Goal: Information Seeking & Learning: Learn about a topic

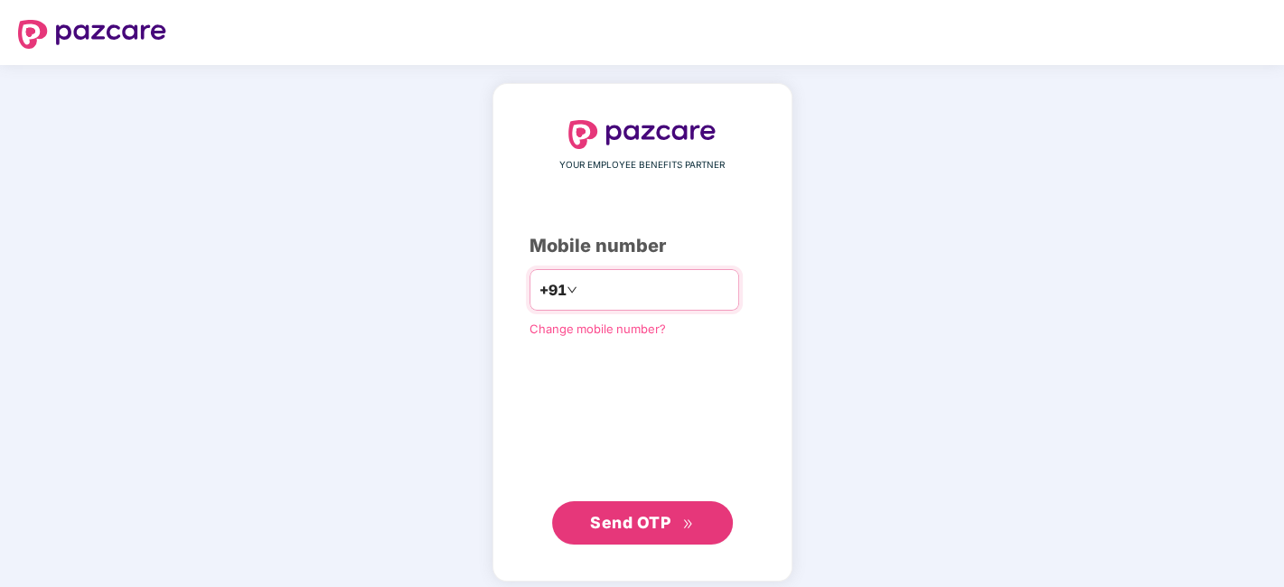
click at [612, 290] on input "number" at bounding box center [655, 290] width 148 height 29
type input "**********"
click at [627, 521] on span "Send OTP" at bounding box center [630, 522] width 80 height 19
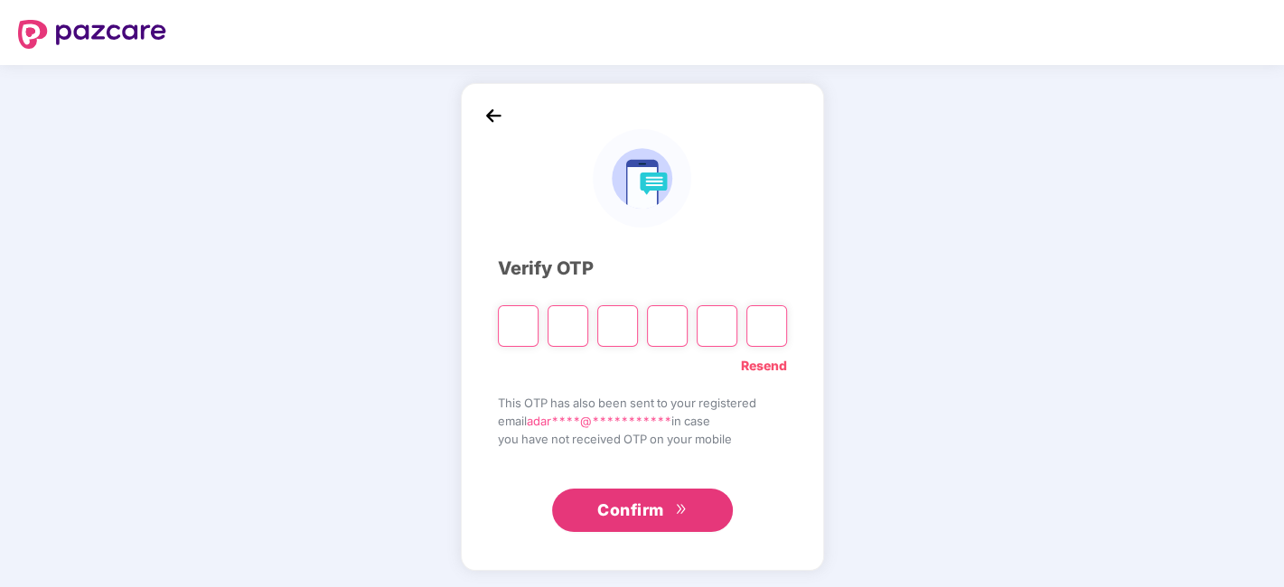
type input "*"
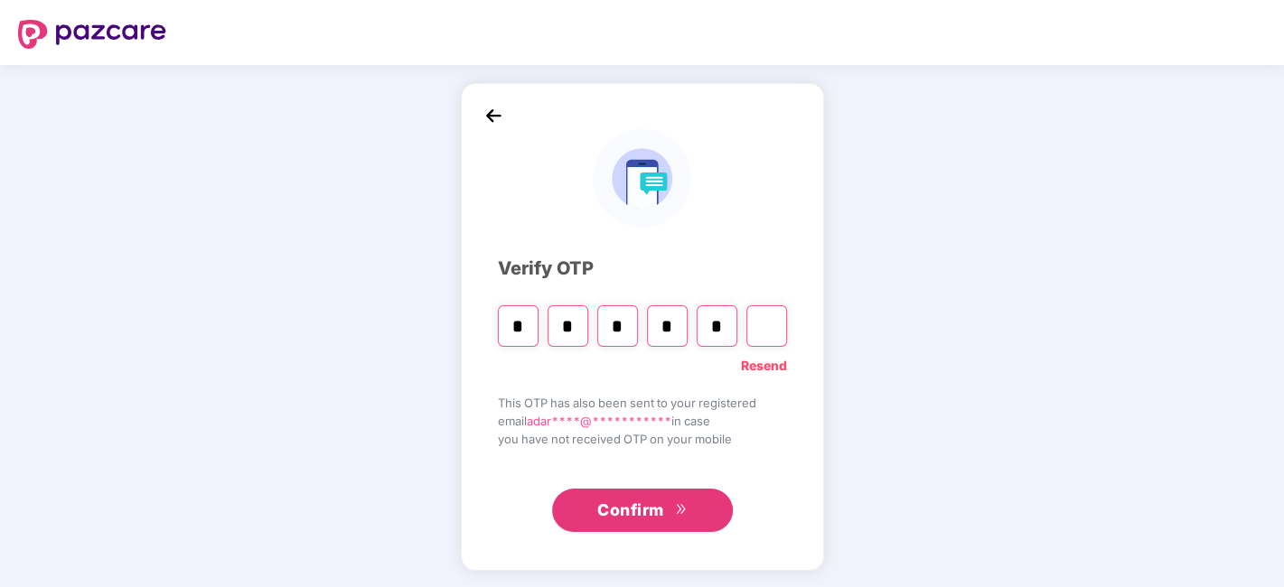
type input "*"
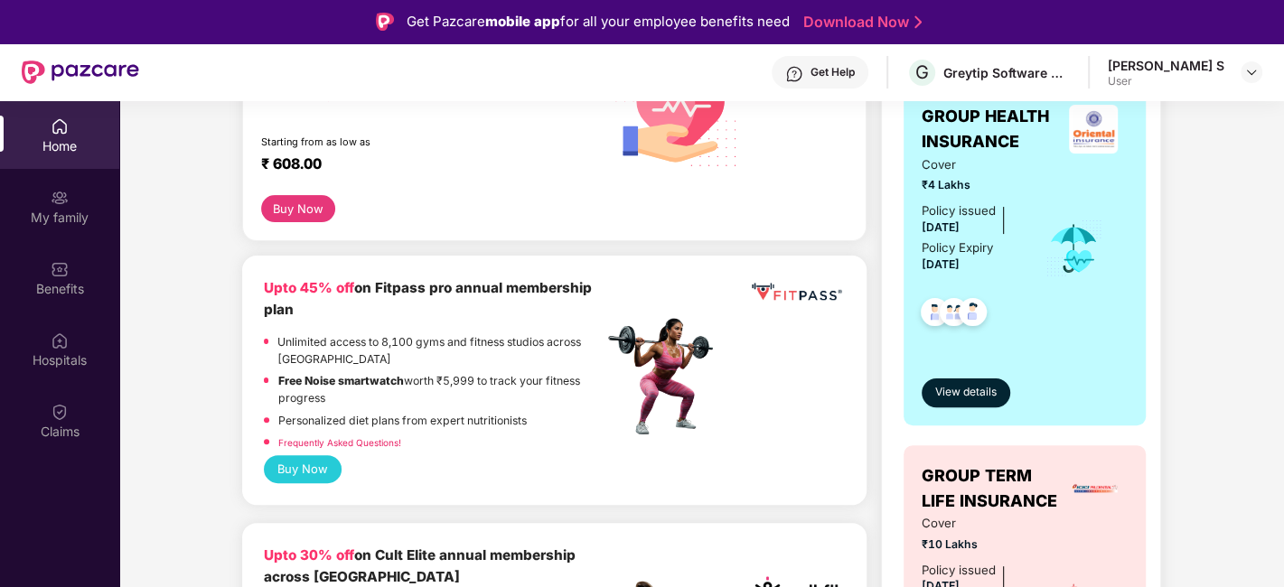
scroll to position [501, 0]
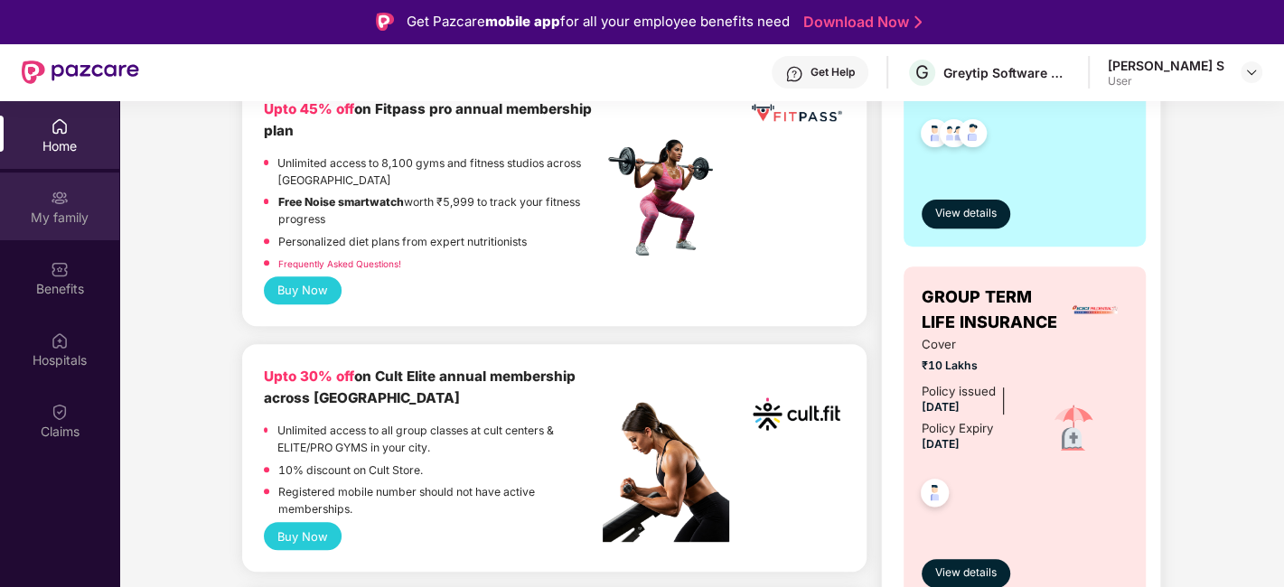
click at [70, 236] on div "My family" at bounding box center [59, 207] width 119 height 68
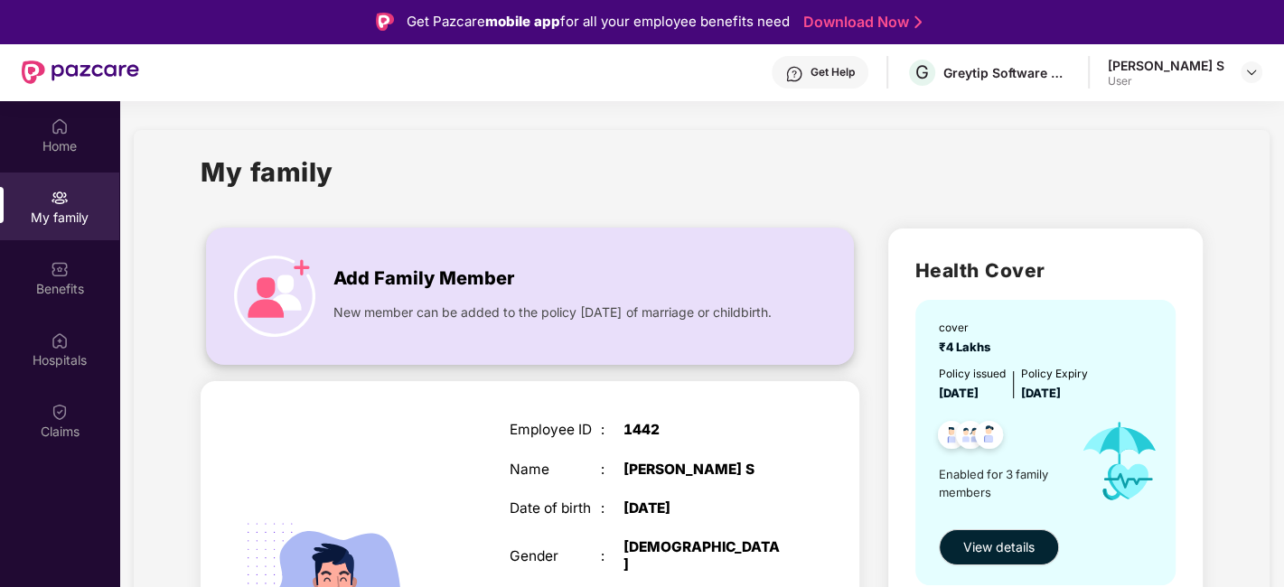
click at [498, 296] on div "New member can be added to the policy [DATE] of marriage or childbirth." at bounding box center [555, 308] width 444 height 29
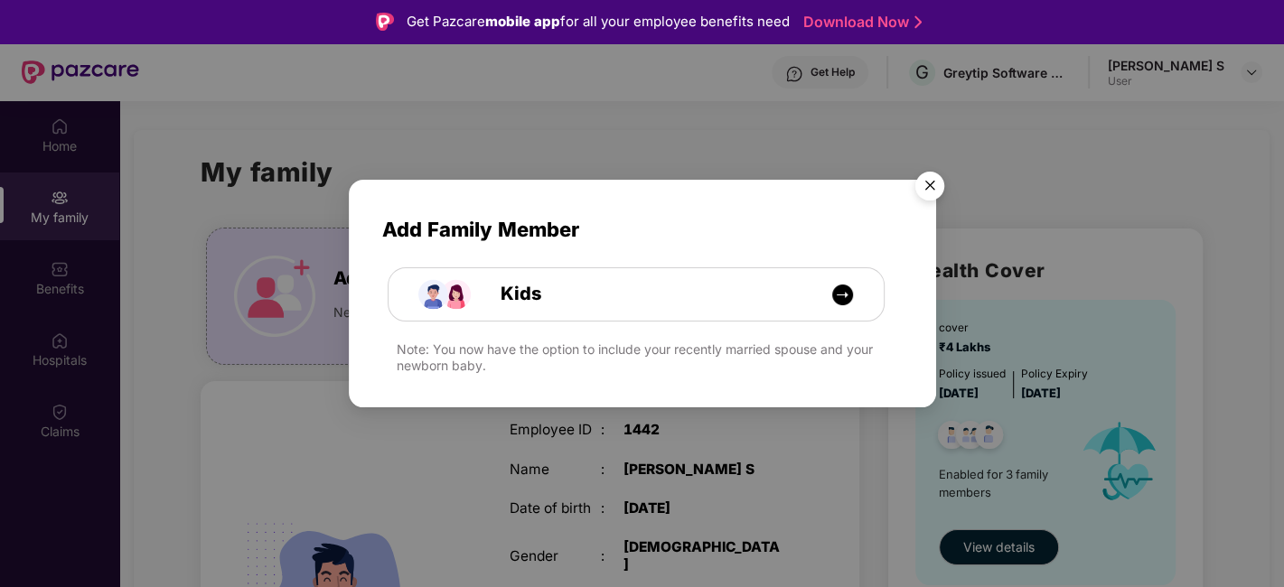
click at [921, 180] on img "Close" at bounding box center [929, 189] width 51 height 51
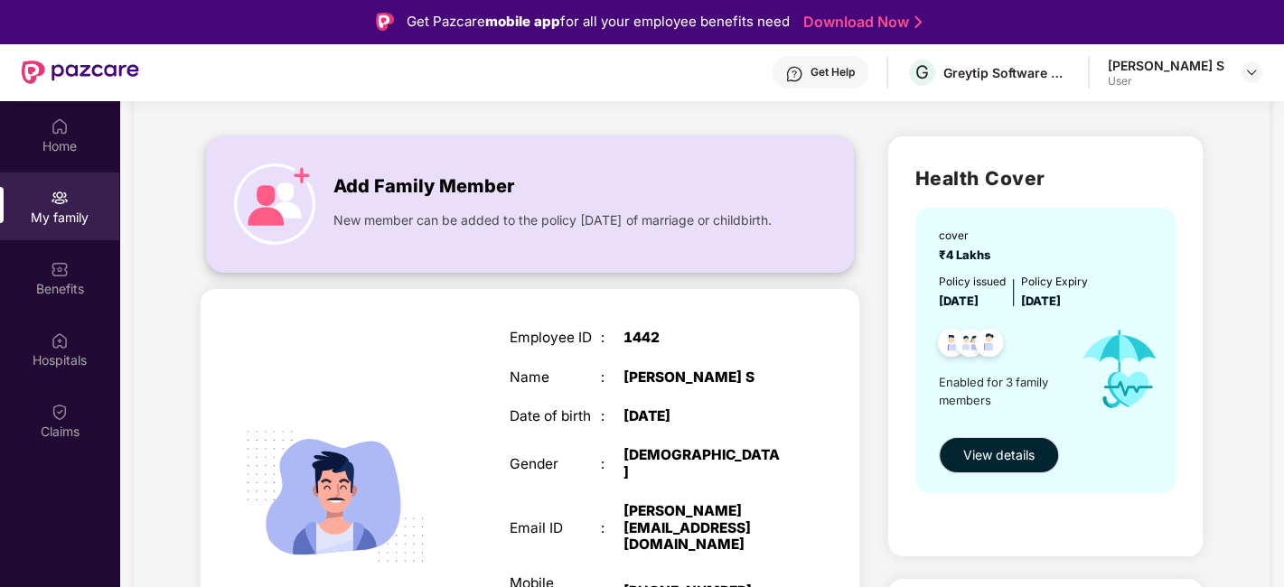
scroll to position [201, 0]
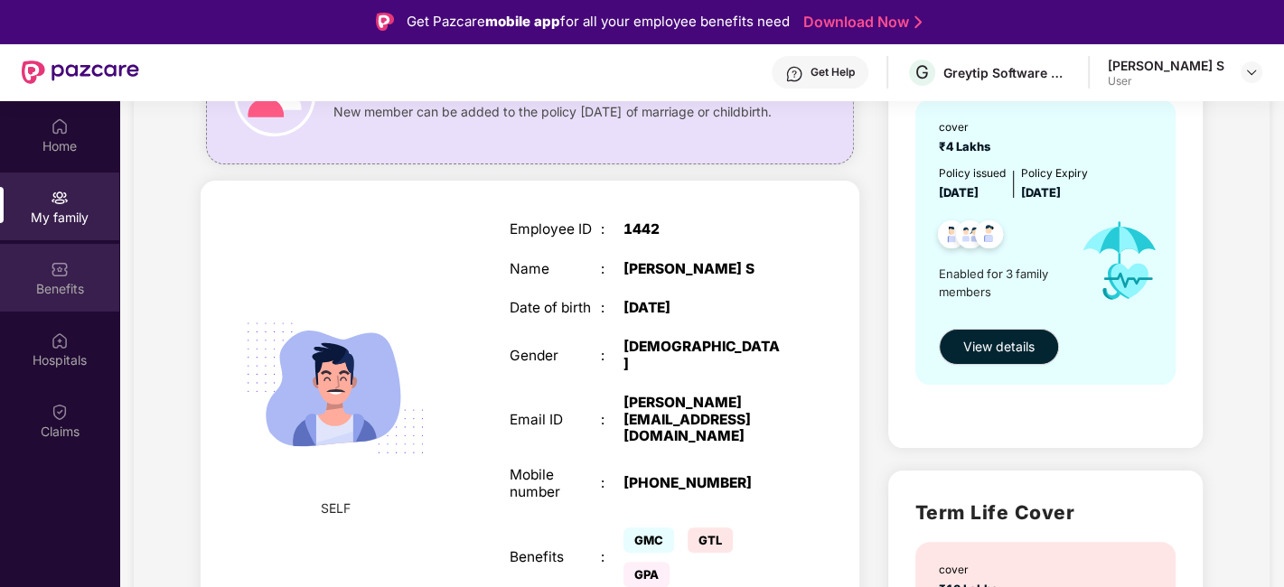
click at [42, 280] on div "Benefits" at bounding box center [59, 289] width 119 height 18
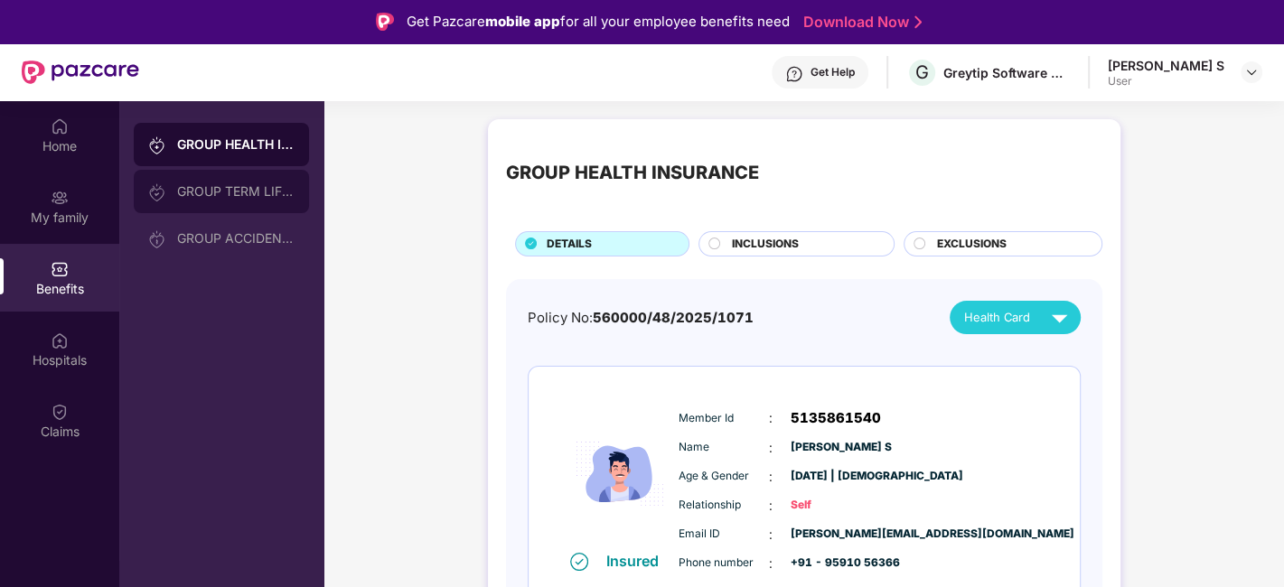
click at [213, 194] on div "GROUP TERM LIFE INSURANCE" at bounding box center [235, 191] width 117 height 14
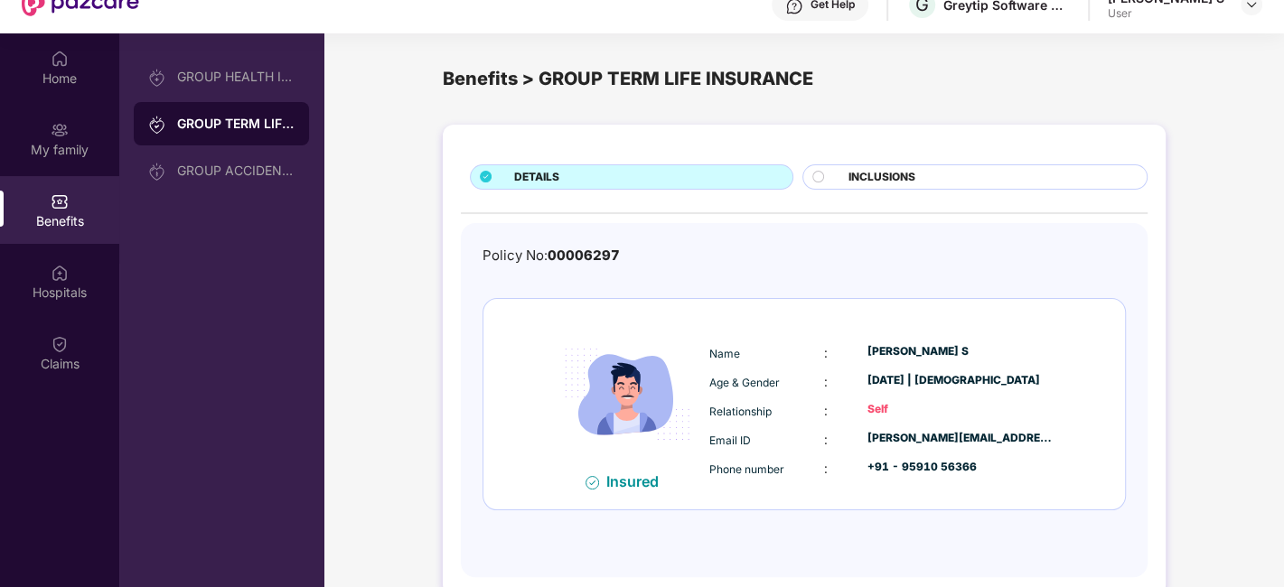
scroll to position [100, 0]
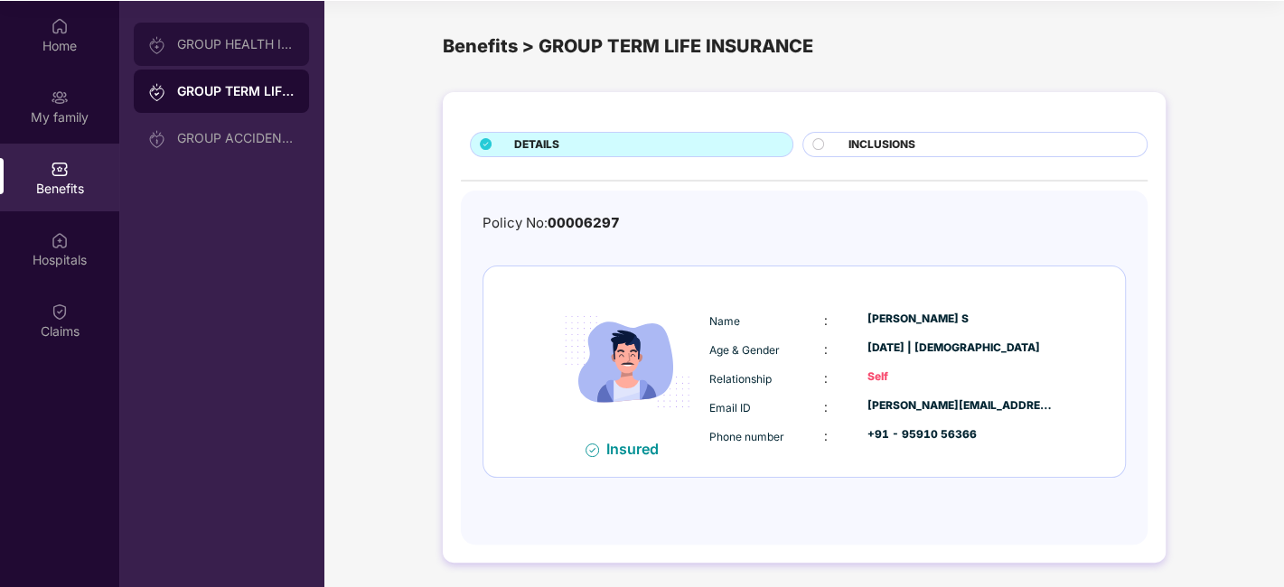
click at [233, 58] on div "GROUP HEALTH INSURANCE" at bounding box center [221, 44] width 175 height 43
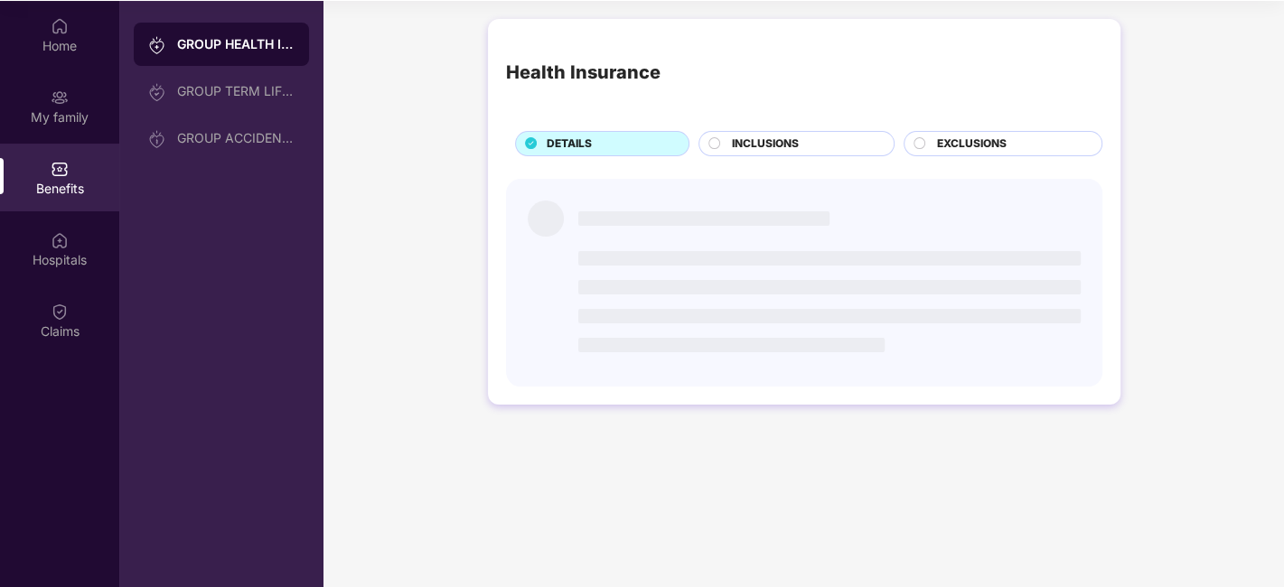
click at [752, 149] on span "INCLUSIONS" at bounding box center [765, 144] width 67 height 17
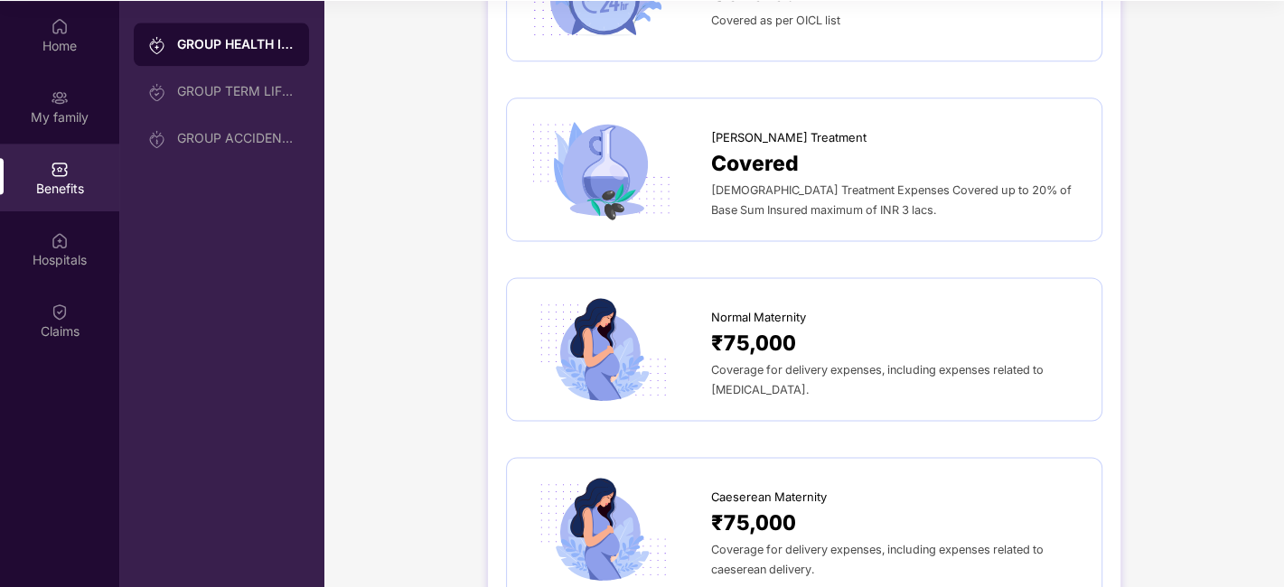
scroll to position [1706, 0]
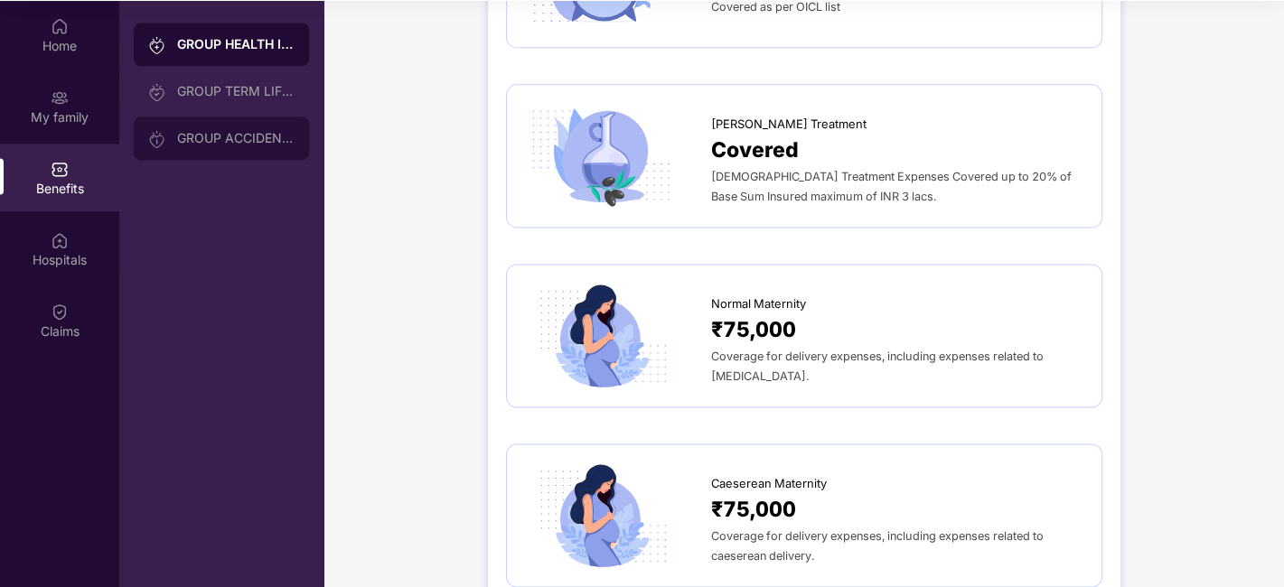
click at [210, 139] on div "GROUP ACCIDENTAL INSURANCE" at bounding box center [235, 138] width 117 height 14
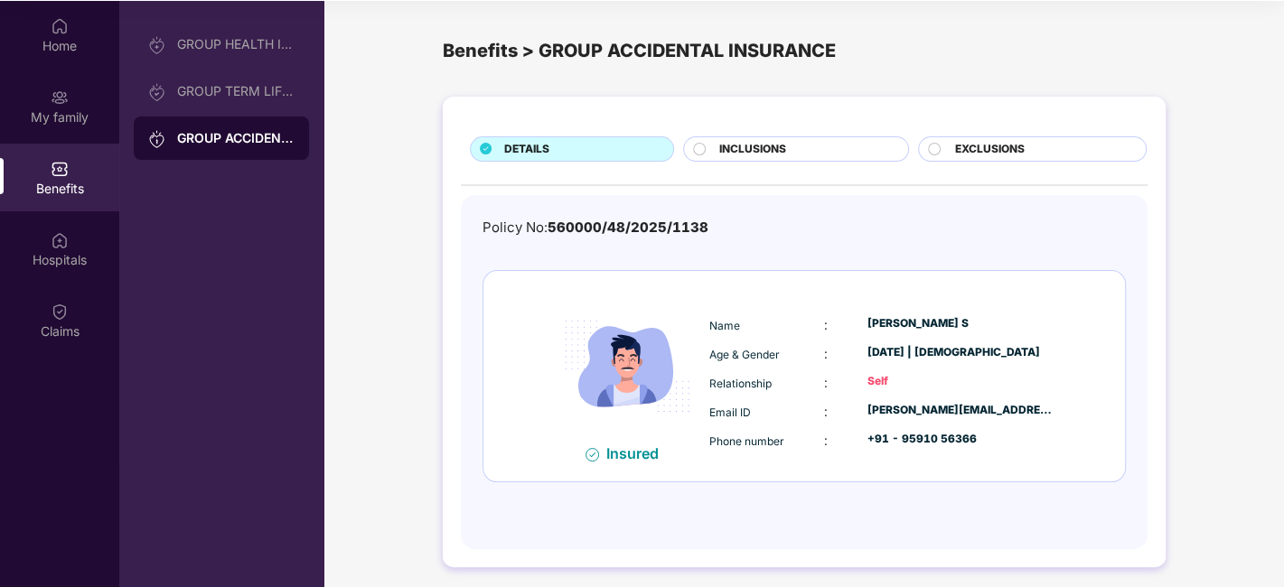
click at [779, 144] on span "INCLUSIONS" at bounding box center [752, 149] width 67 height 17
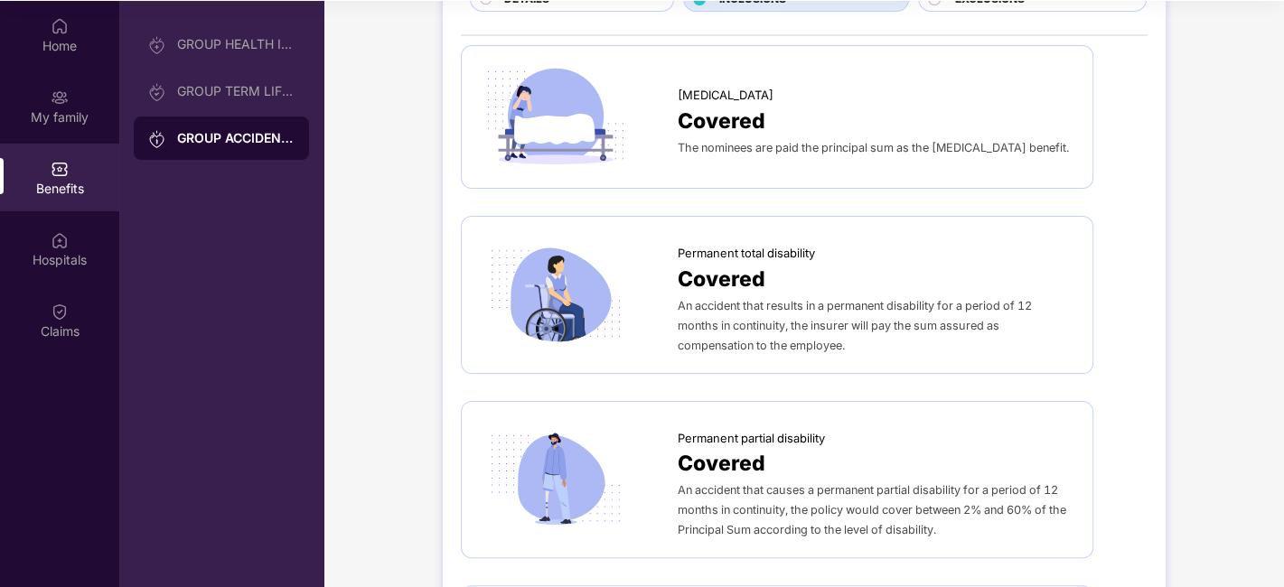
scroll to position [68, 0]
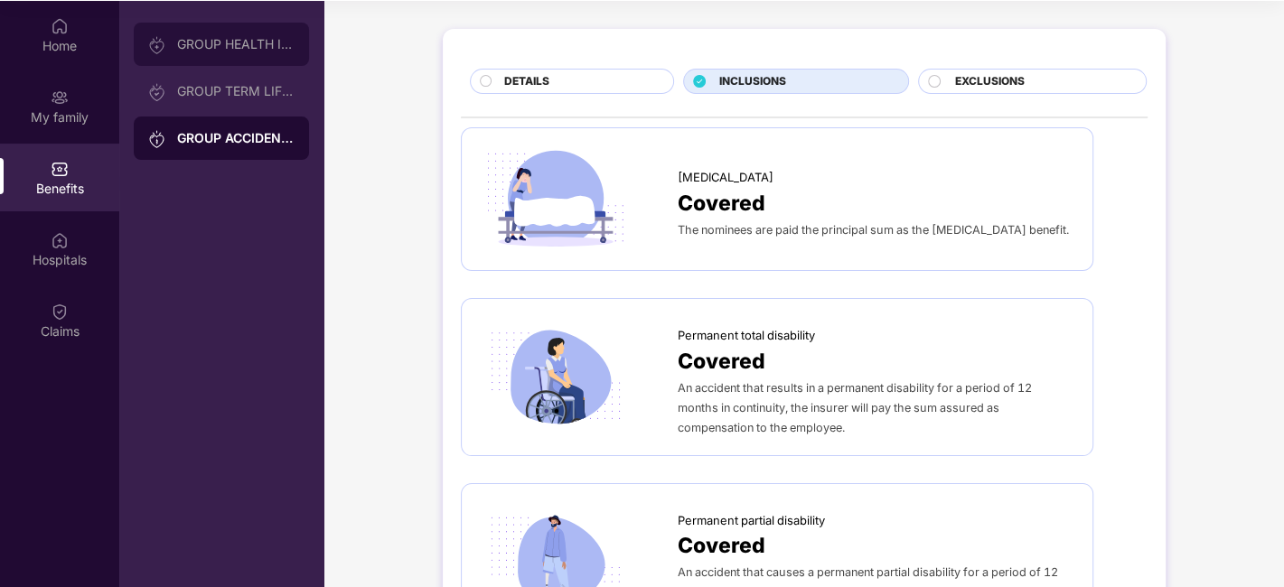
click at [244, 50] on div "GROUP HEALTH INSURANCE" at bounding box center [235, 44] width 117 height 14
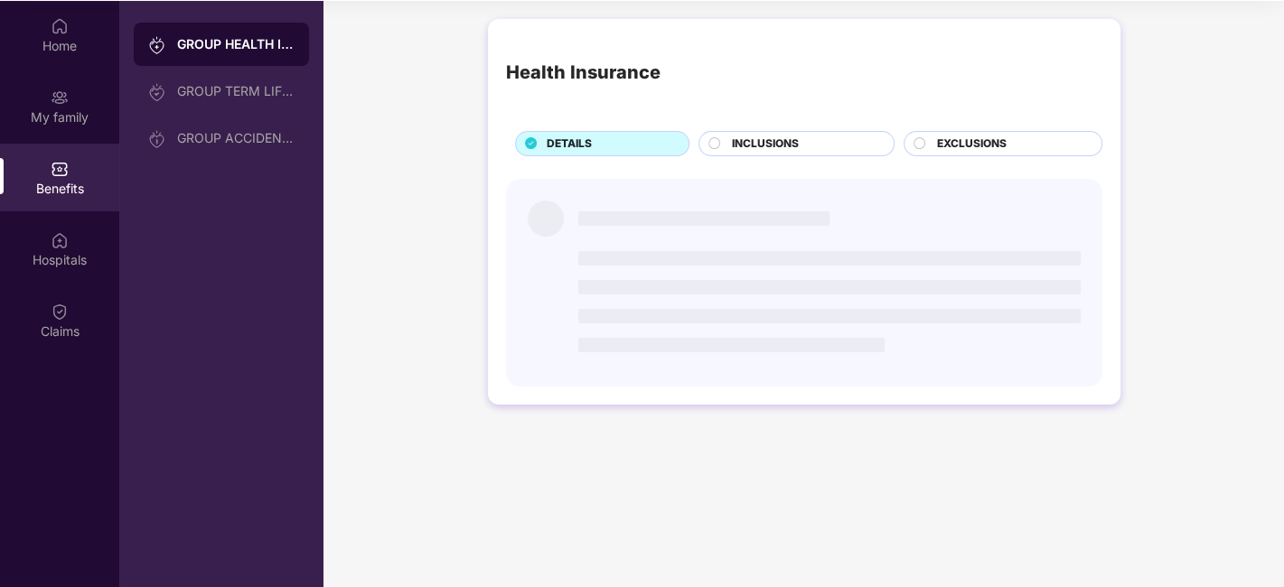
click at [726, 136] on div "INCLUSIONS" at bounding box center [804, 146] width 162 height 20
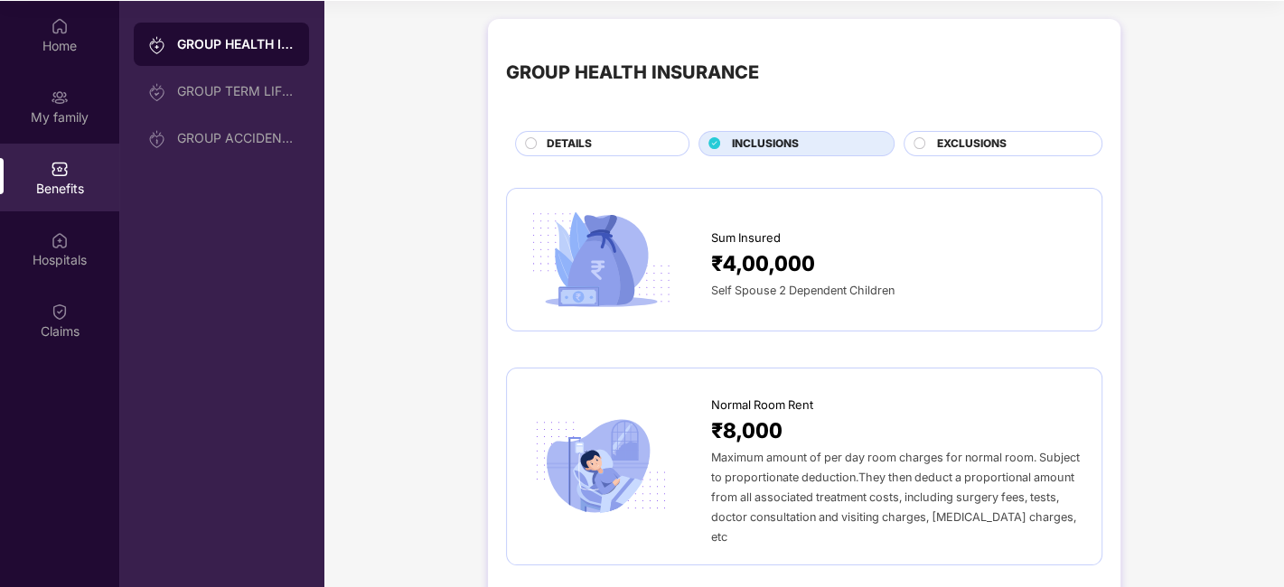
drag, startPoint x: 685, startPoint y: 282, endPoint x: 598, endPoint y: 293, distance: 87.4
click at [598, 293] on img at bounding box center [601, 260] width 152 height 106
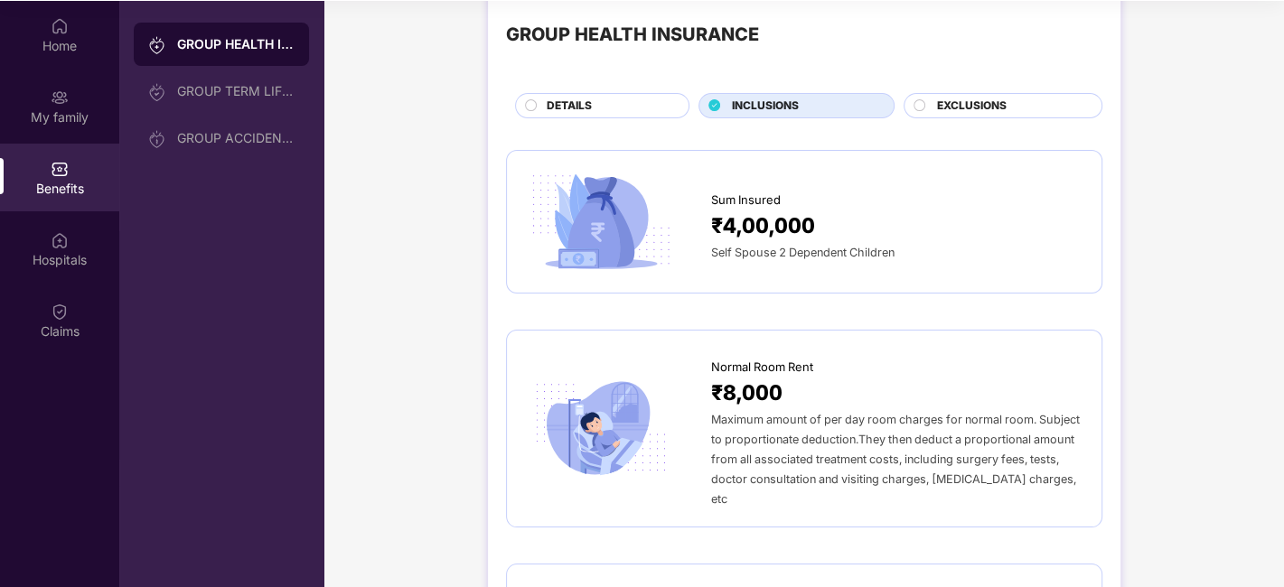
scroll to position [23, 0]
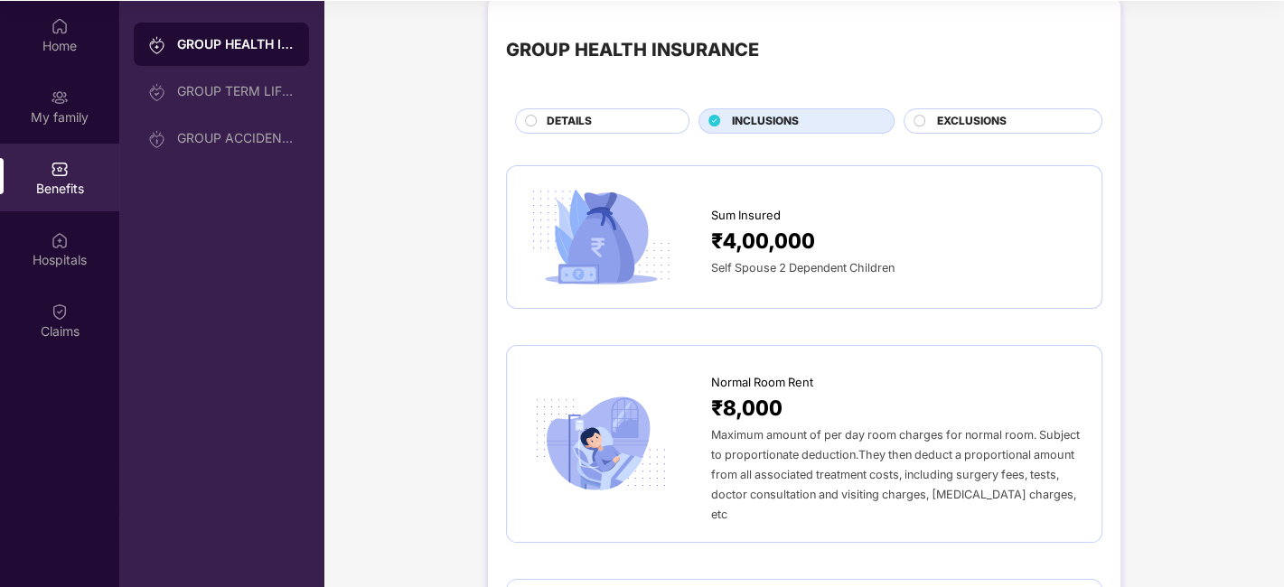
click at [924, 119] on div at bounding box center [921, 123] width 14 height 17
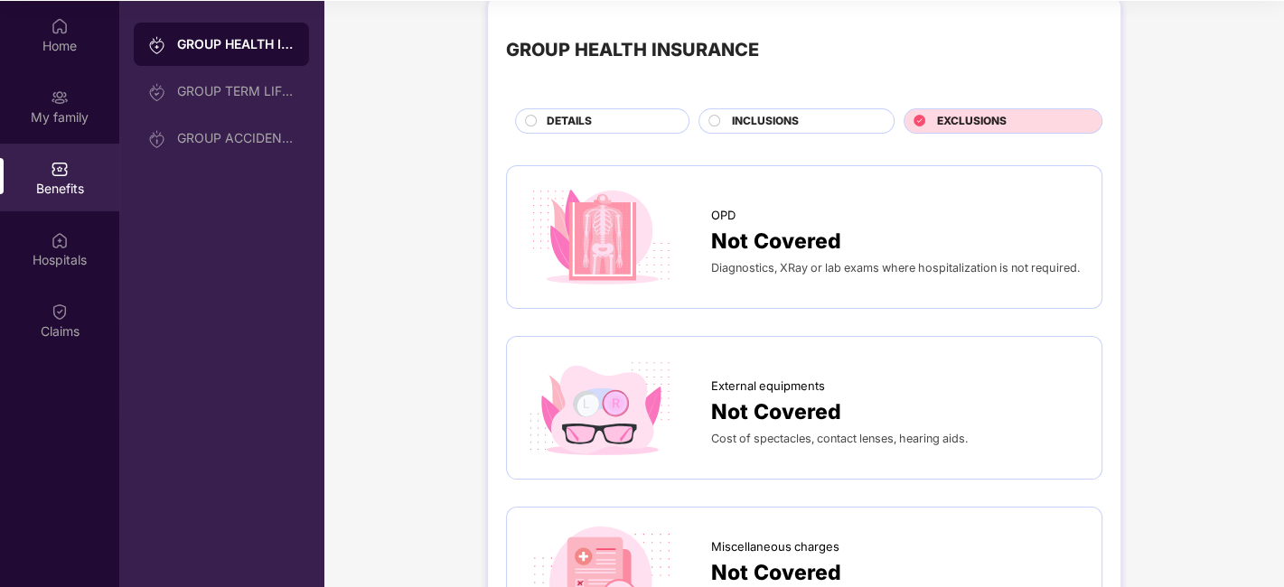
click at [811, 119] on div "INCLUSIONS" at bounding box center [804, 123] width 162 height 20
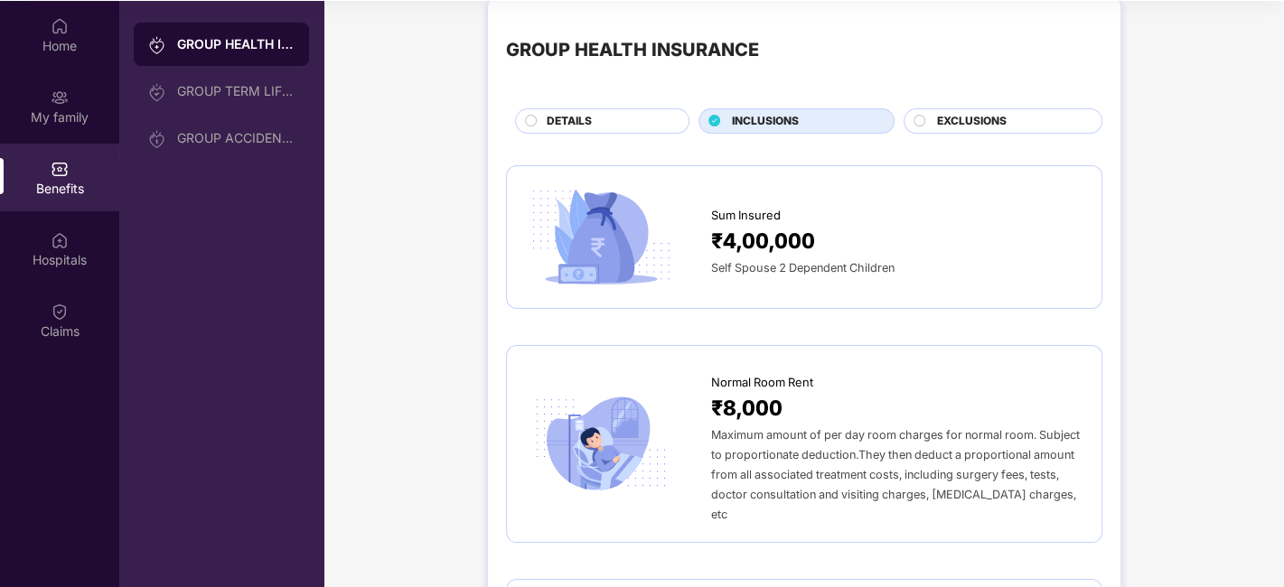
click at [594, 122] on div "DETAILS" at bounding box center [609, 123] width 142 height 20
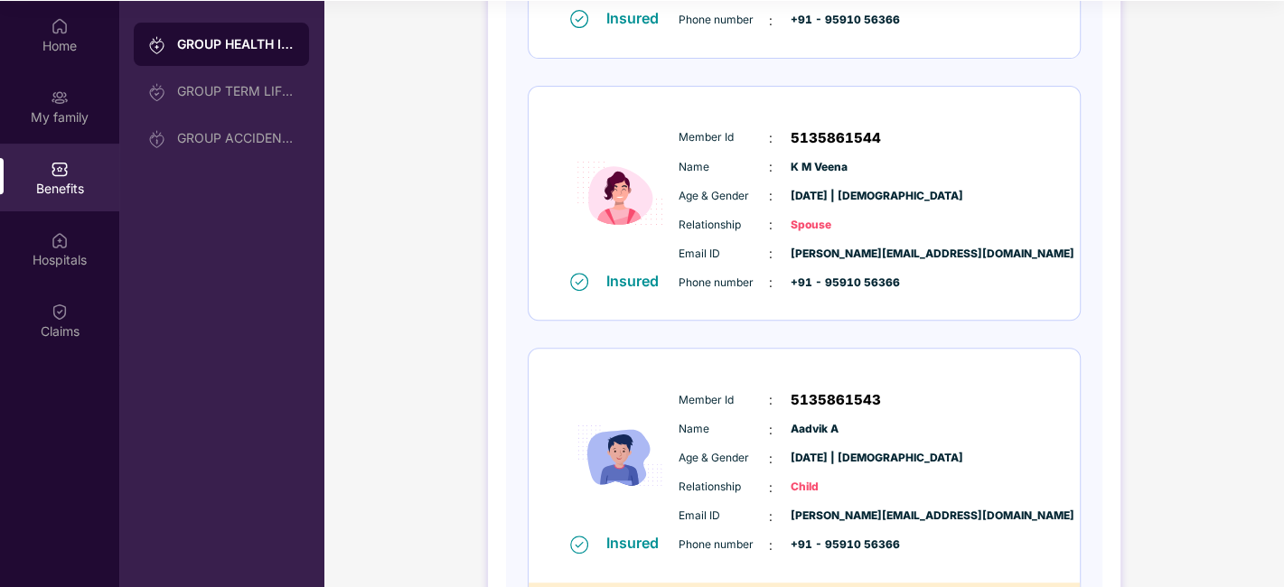
scroll to position [598, 0]
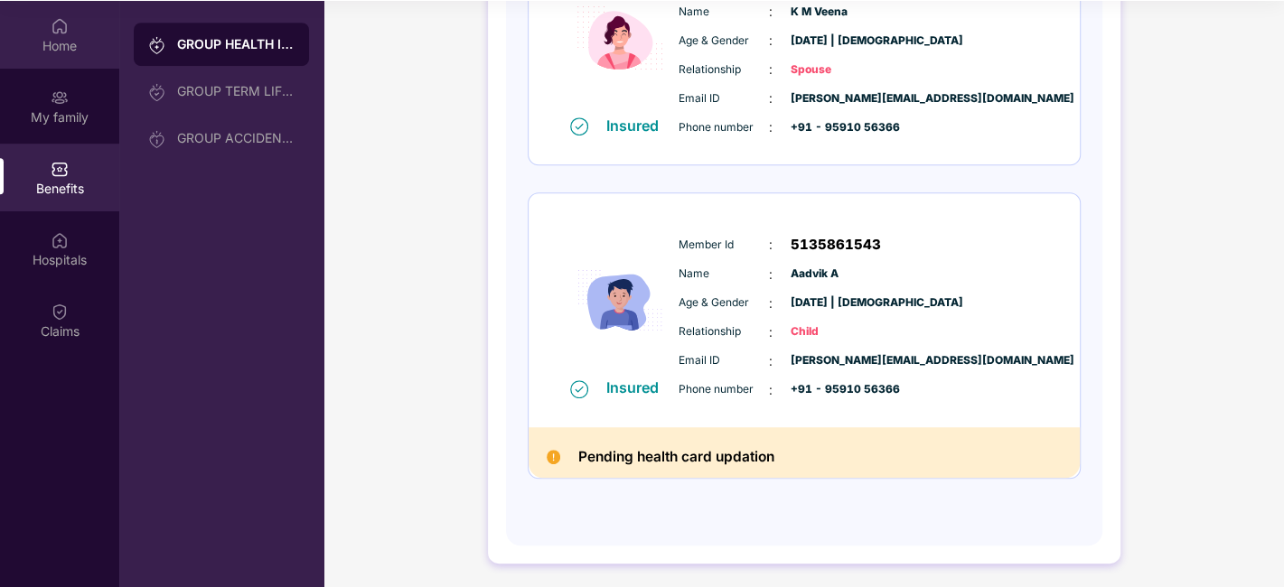
click at [57, 33] on img at bounding box center [60, 26] width 18 height 18
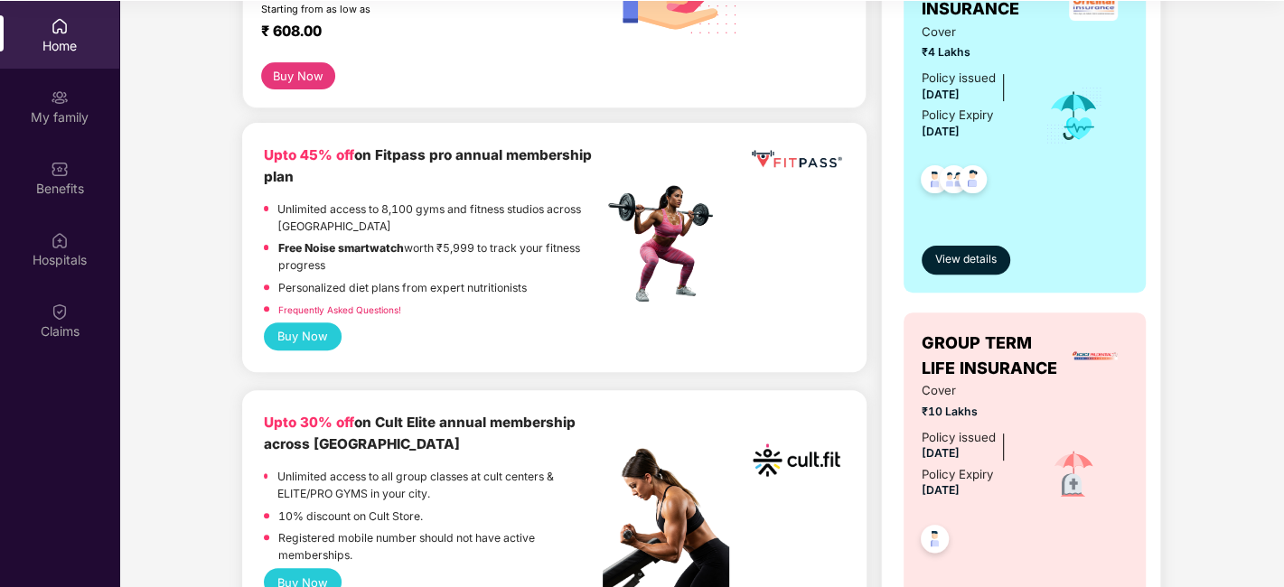
scroll to position [401, 0]
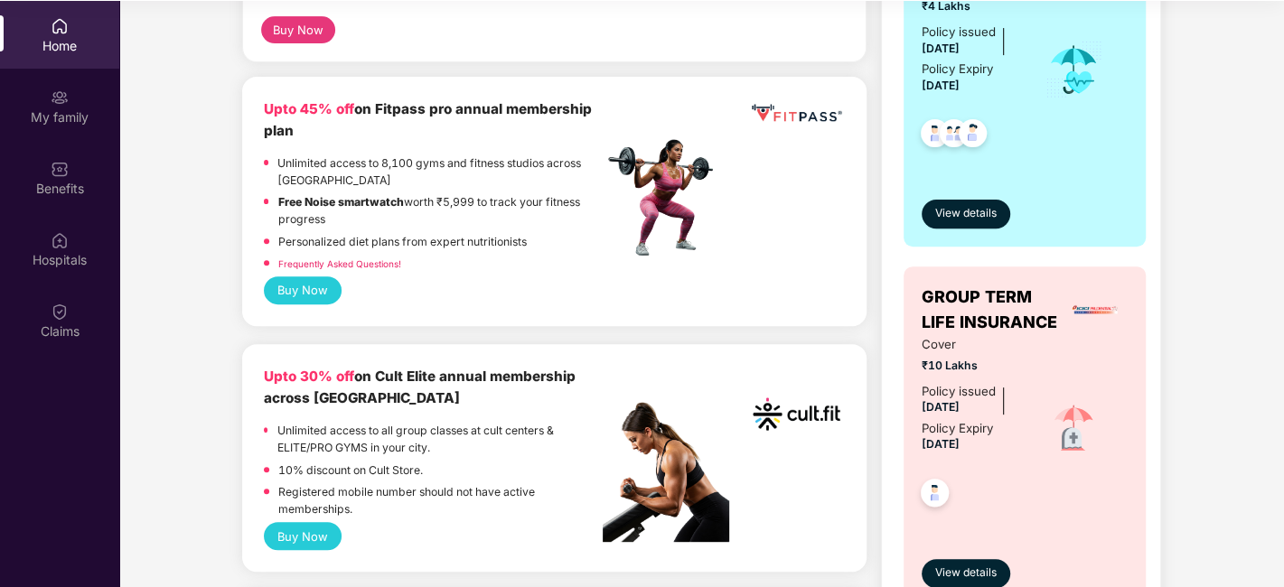
click at [72, 39] on div "Home" at bounding box center [59, 46] width 119 height 18
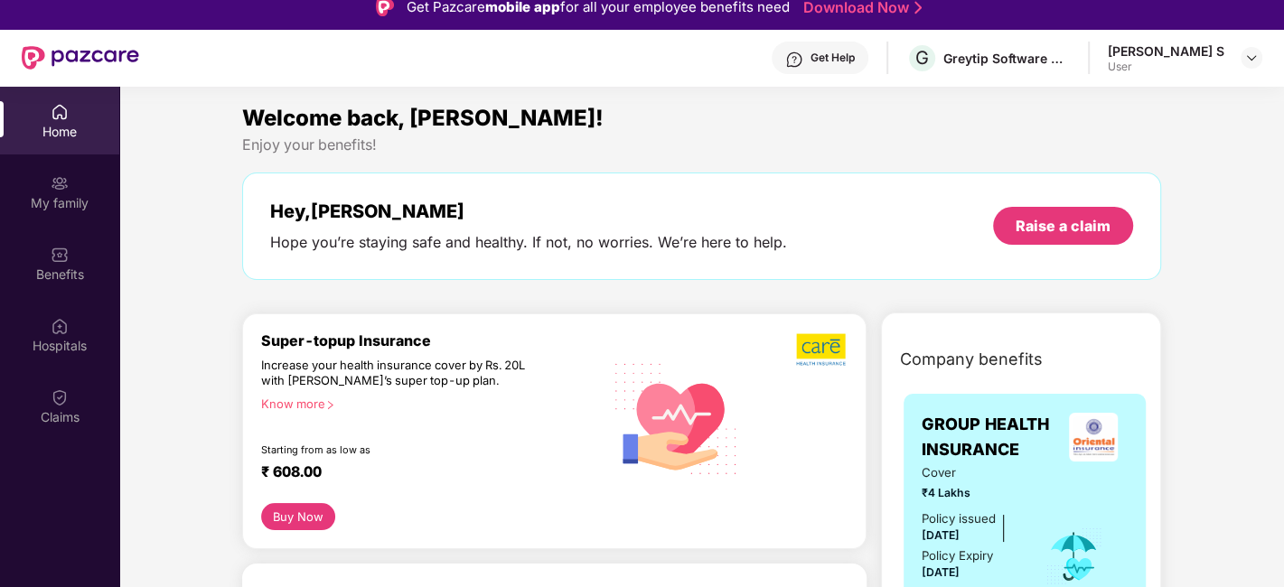
scroll to position [0, 0]
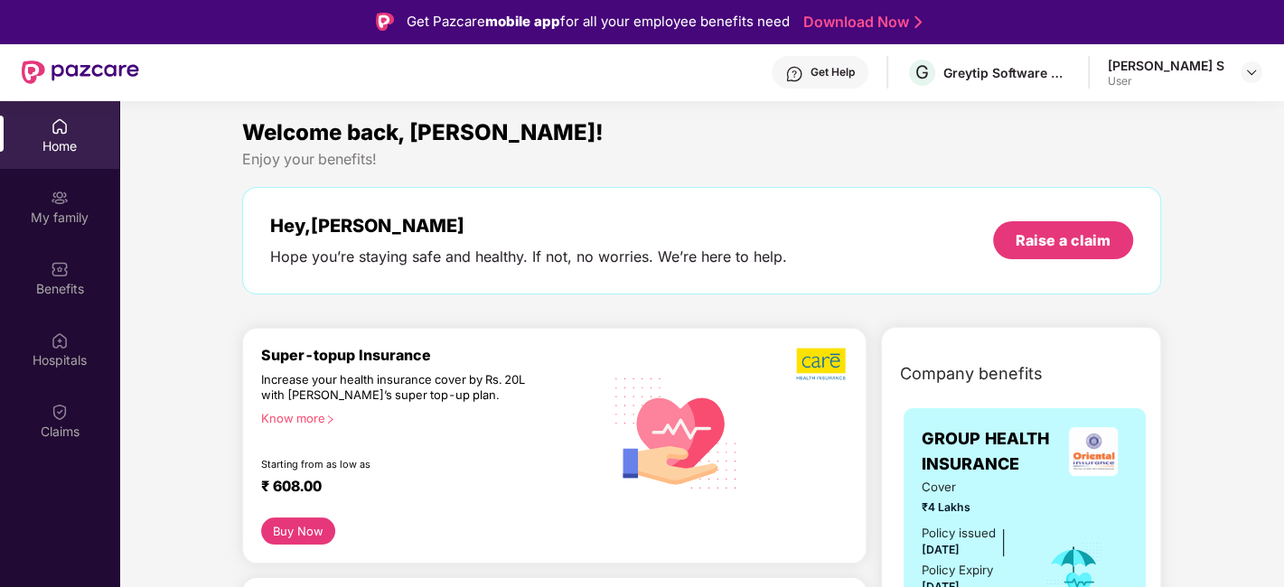
click at [803, 73] on img at bounding box center [794, 74] width 18 height 18
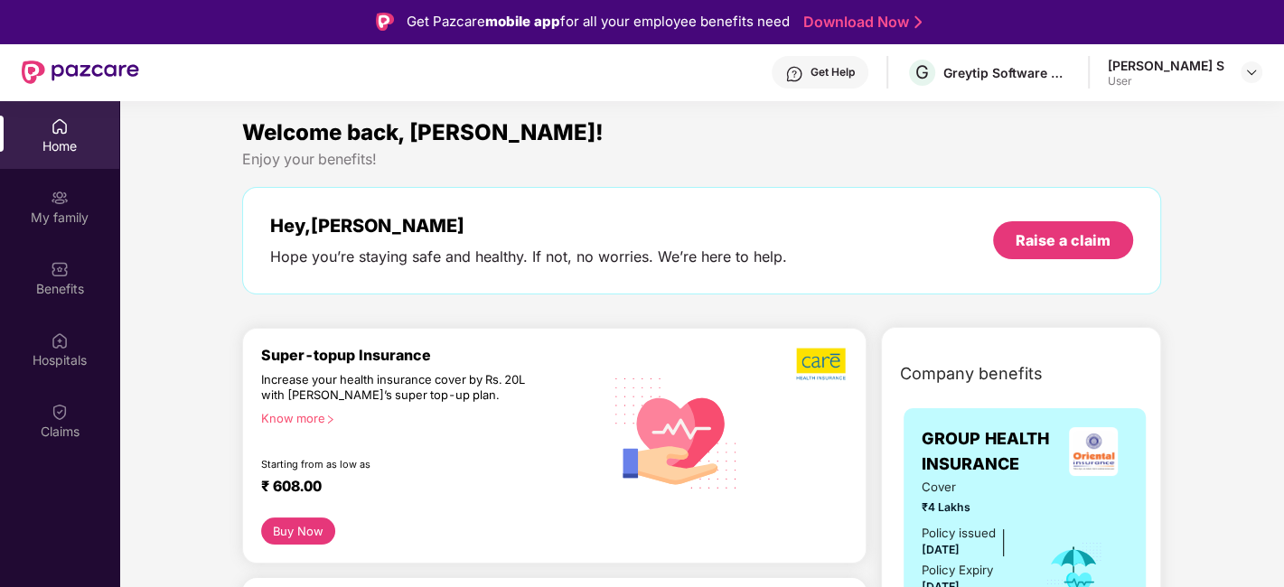
click at [1238, 70] on div "[PERSON_NAME] S User" at bounding box center [1185, 73] width 155 height 32
click at [1246, 70] on img at bounding box center [1251, 72] width 14 height 14
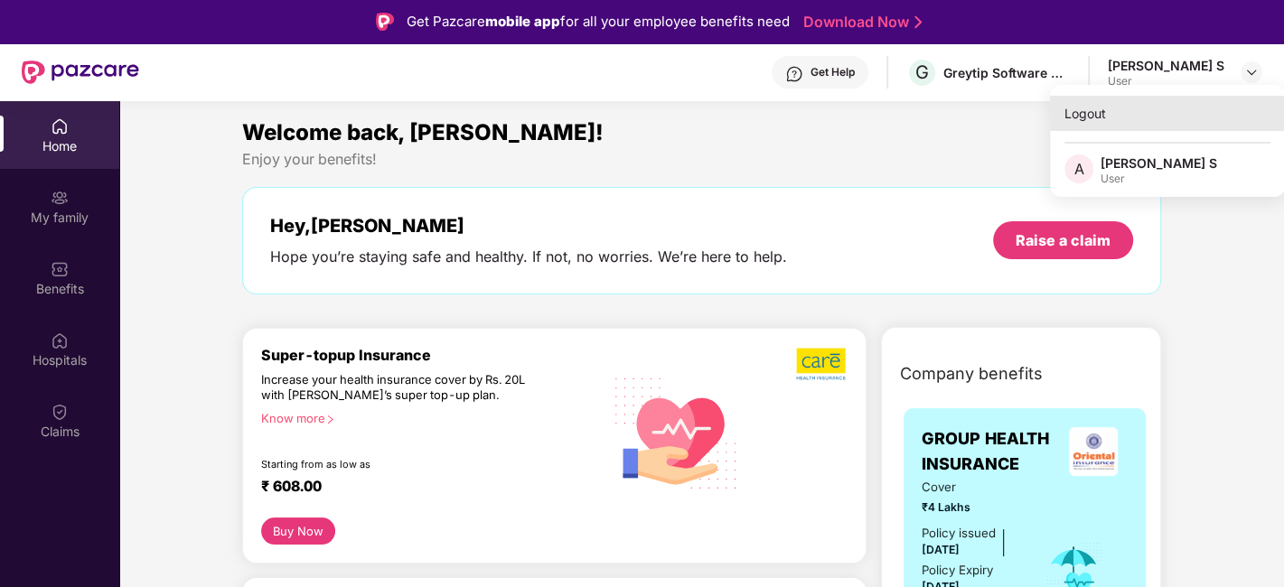
click at [1116, 118] on div "Logout" at bounding box center [1167, 113] width 235 height 35
